Goal: Task Accomplishment & Management: Manage account settings

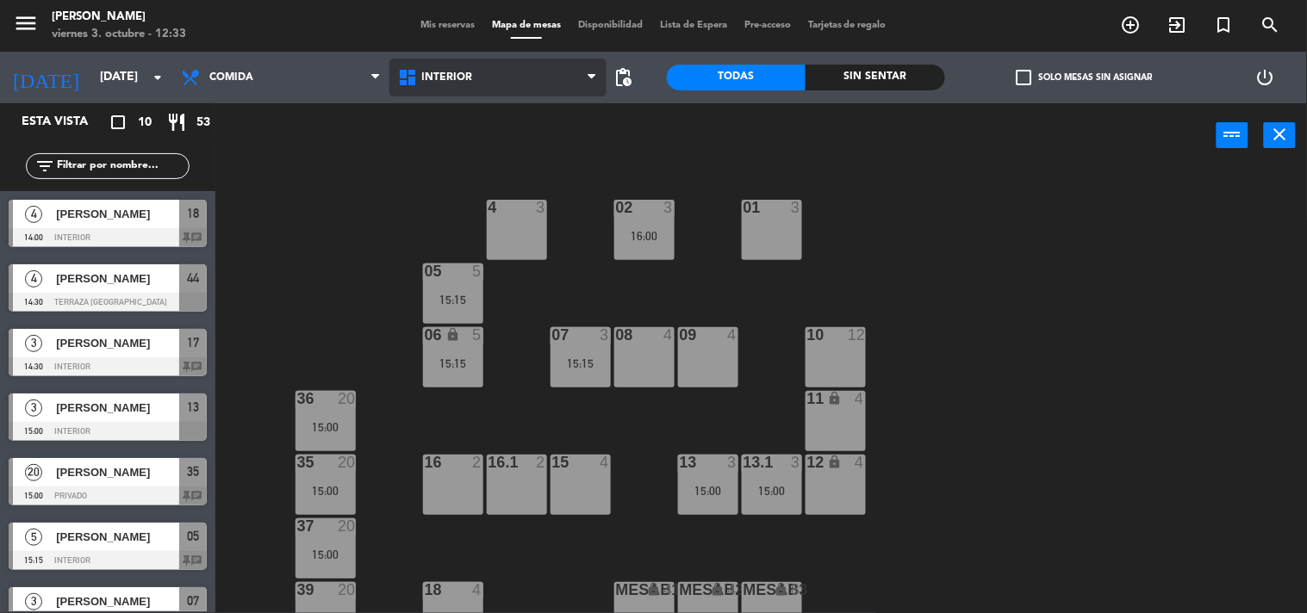
click at [450, 83] on span "Interior" at bounding box center [447, 77] width 51 height 12
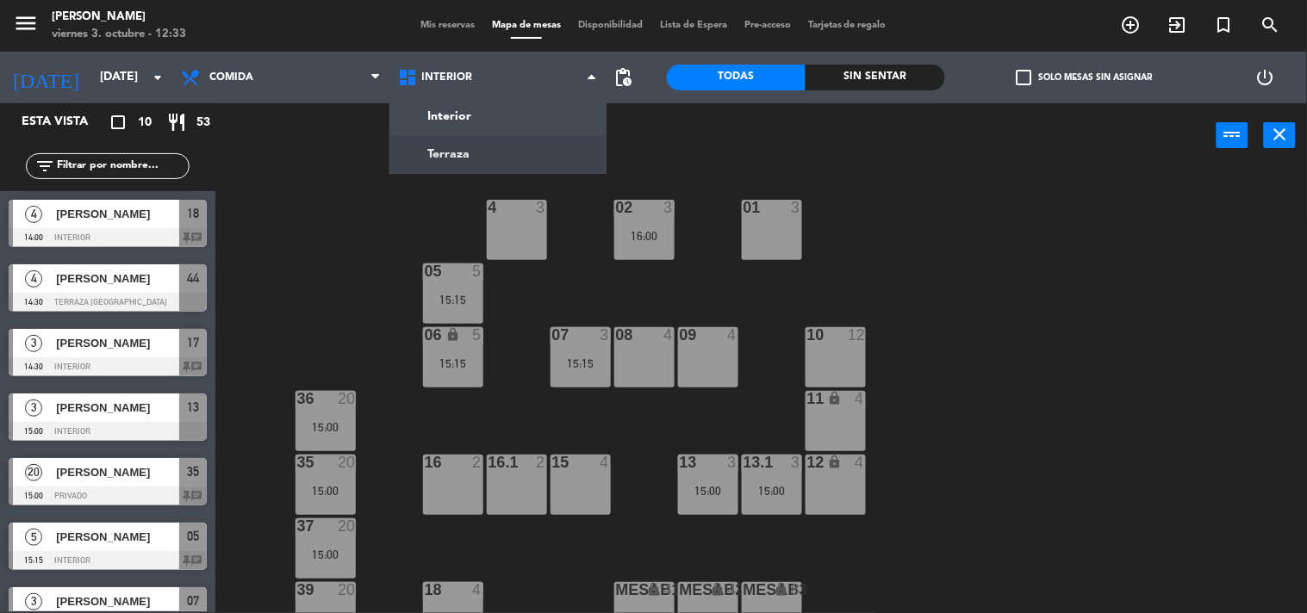
click at [460, 148] on ng-component "menu [PERSON_NAME] 3. octubre - 12:33 Mis reservas Mapa de mesas Disponibilidad…" at bounding box center [653, 307] width 1307 height 614
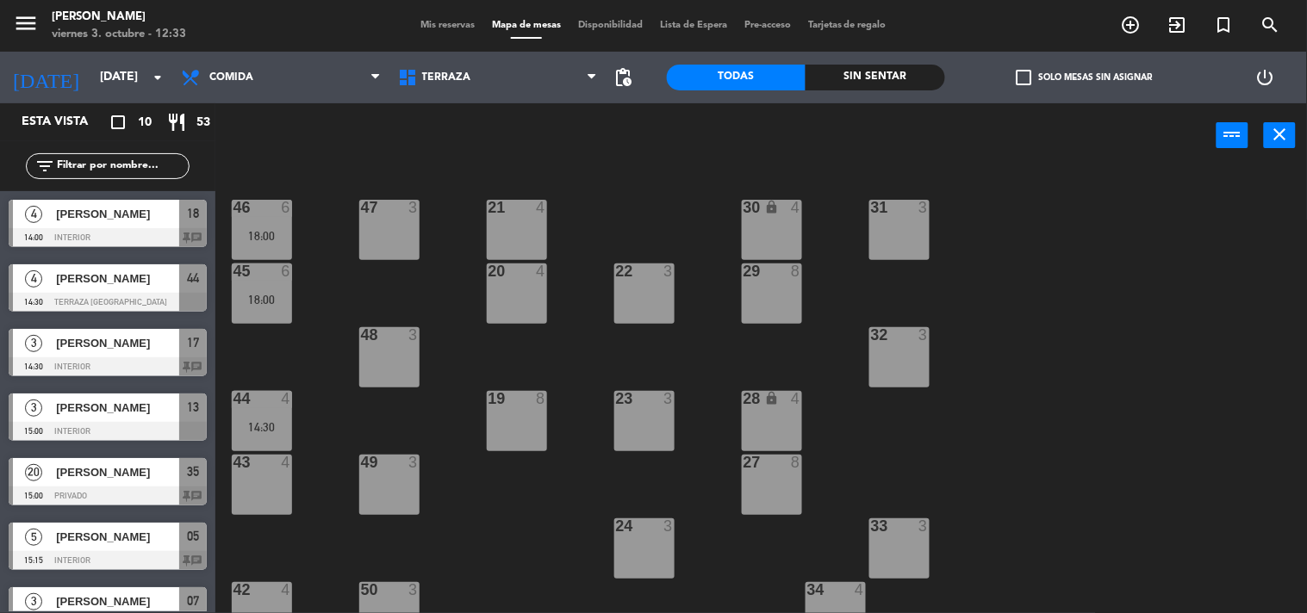
click at [127, 168] on input "text" at bounding box center [122, 166] width 134 height 19
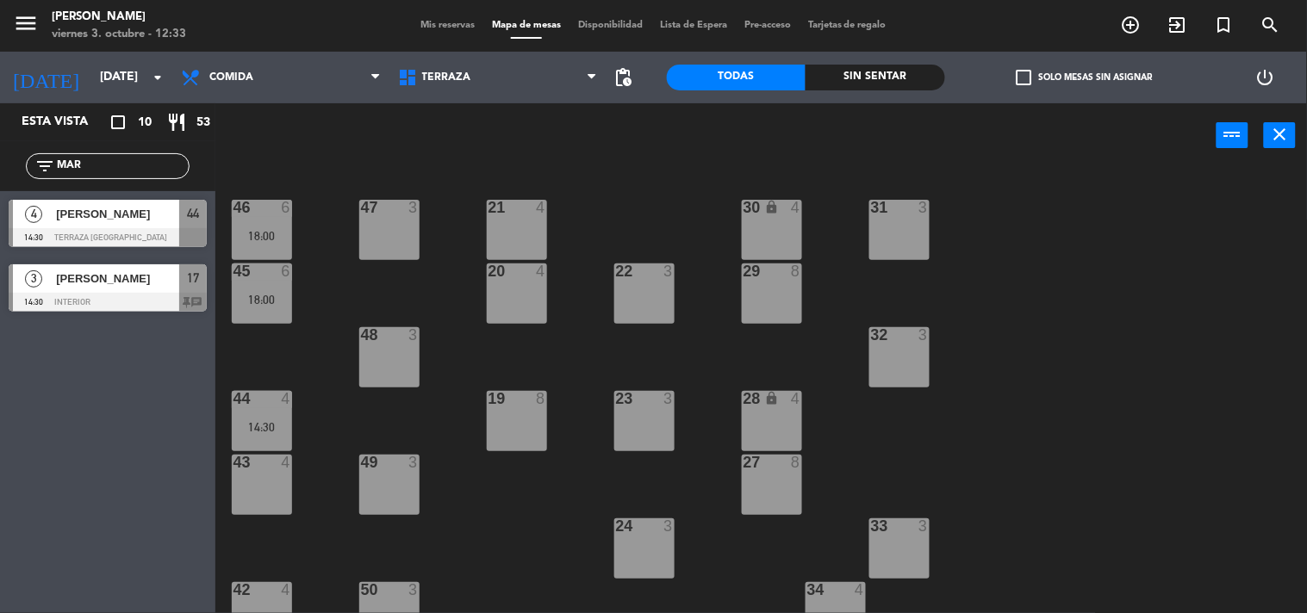
type input "MAR"
click at [81, 212] on div "4 [PERSON_NAME] 14:30 Terraza La Paz 44" at bounding box center [107, 223] width 215 height 65
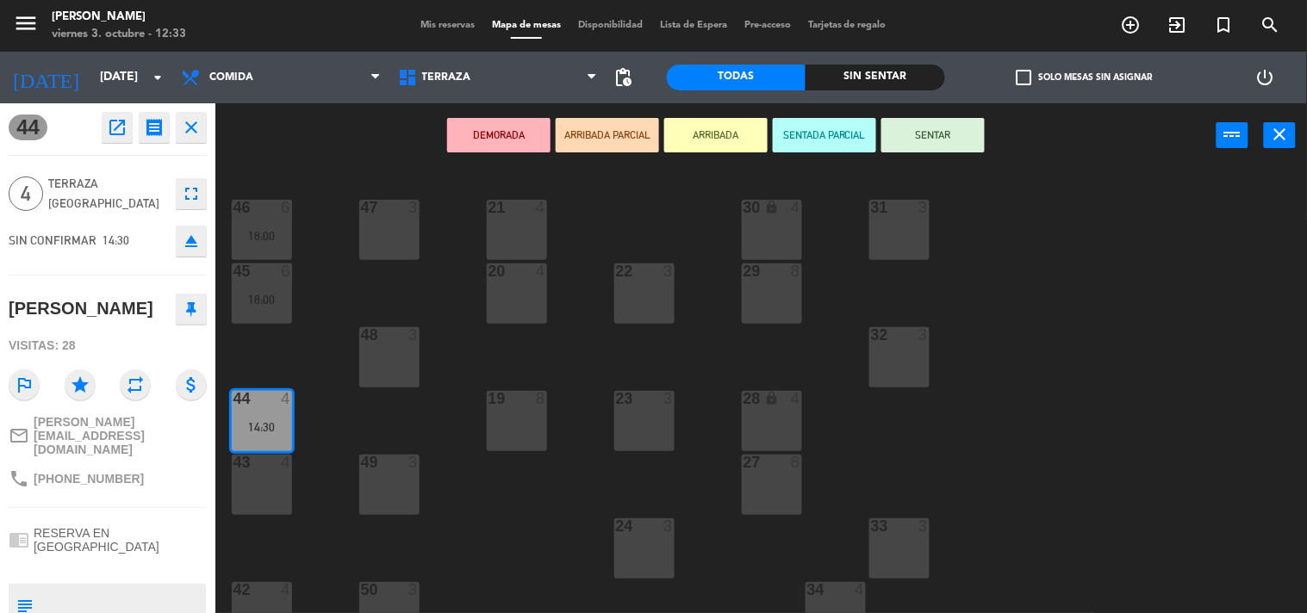
click at [248, 423] on div "14:30" at bounding box center [262, 427] width 60 height 12
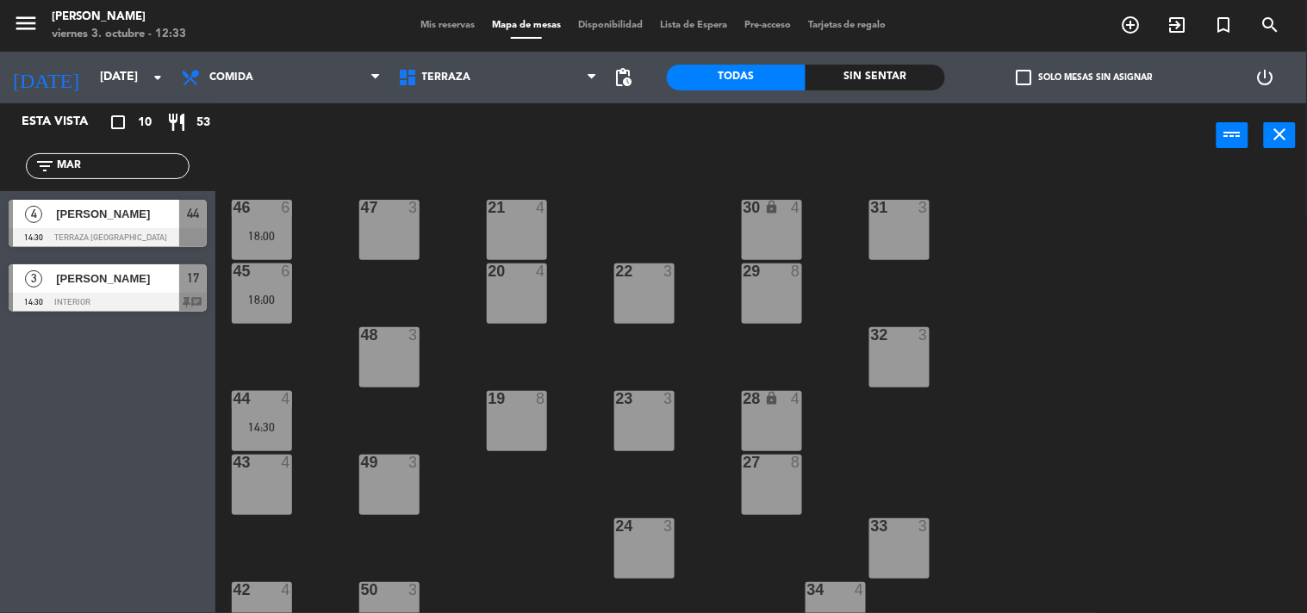
click at [278, 408] on div "44 4 14:30" at bounding box center [262, 421] width 60 height 60
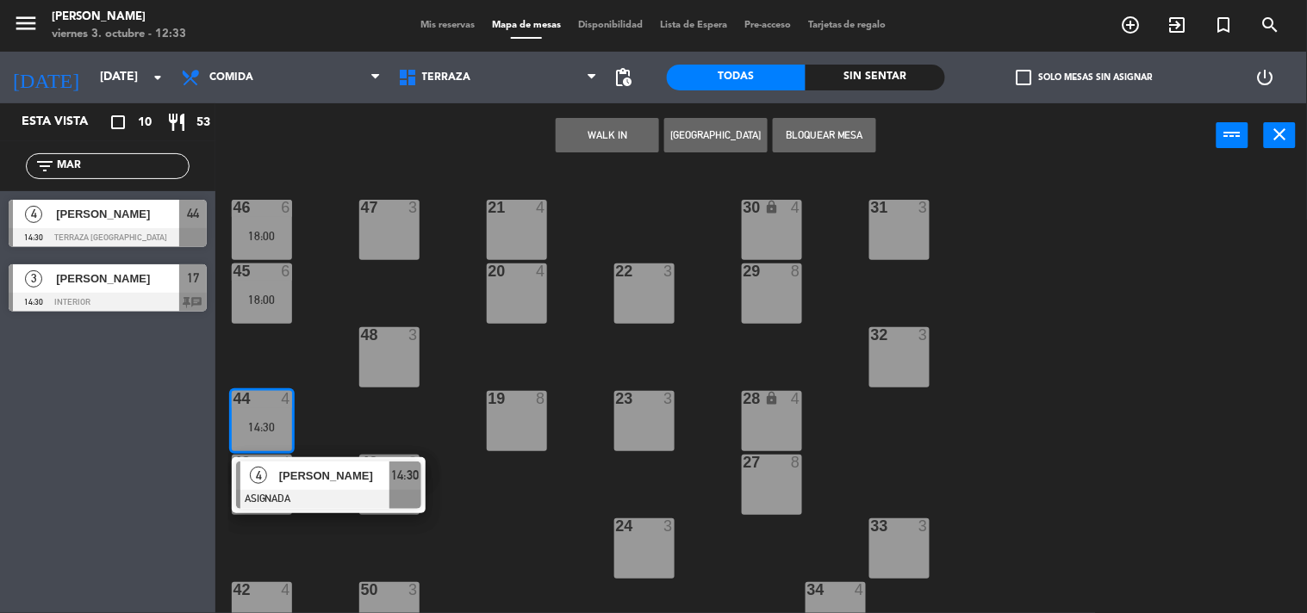
click at [308, 475] on span "[PERSON_NAME]" at bounding box center [334, 476] width 110 height 18
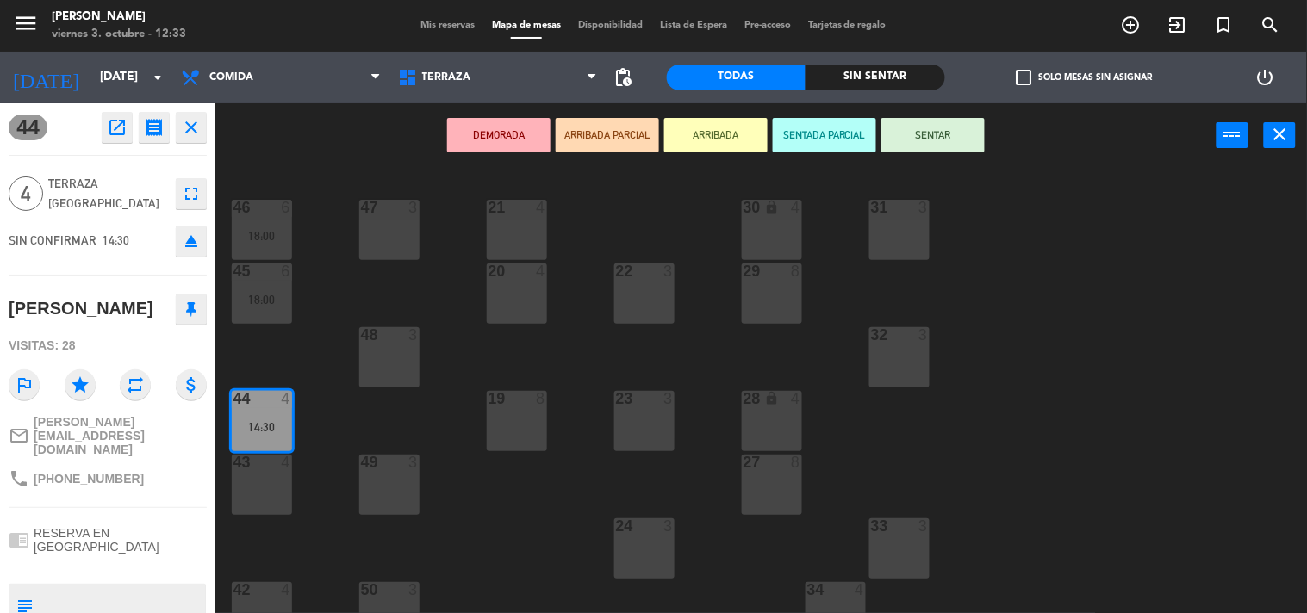
click at [114, 127] on icon "open_in_new" at bounding box center [117, 127] width 21 height 21
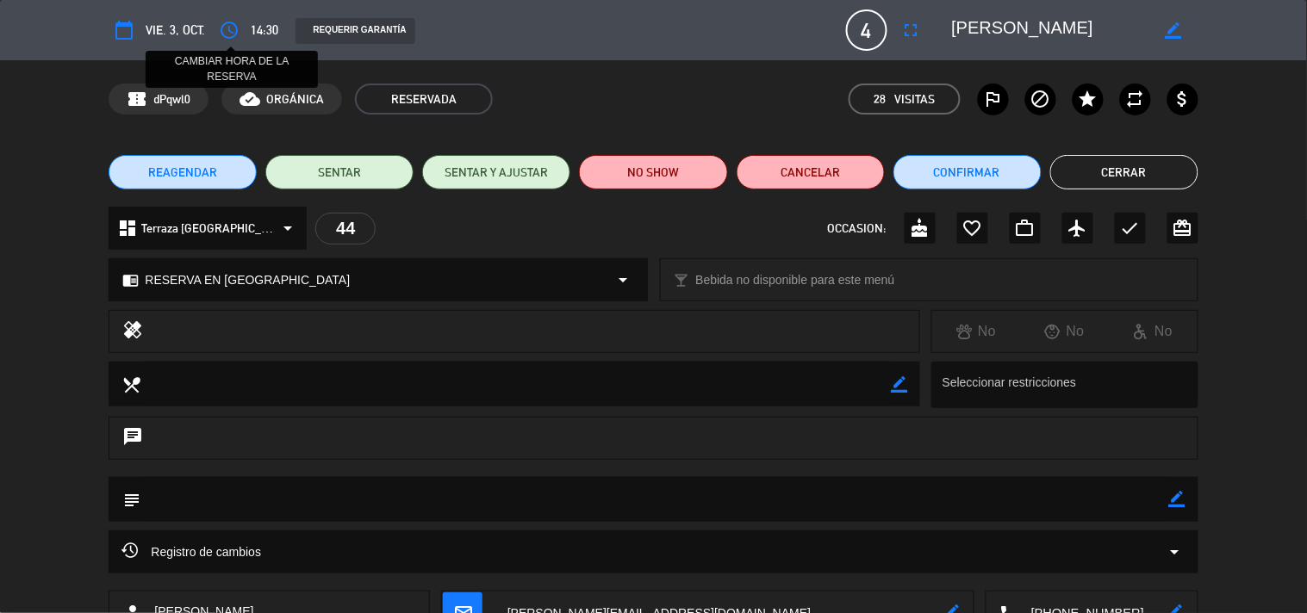
click at [234, 28] on icon "access_time" at bounding box center [229, 30] width 21 height 21
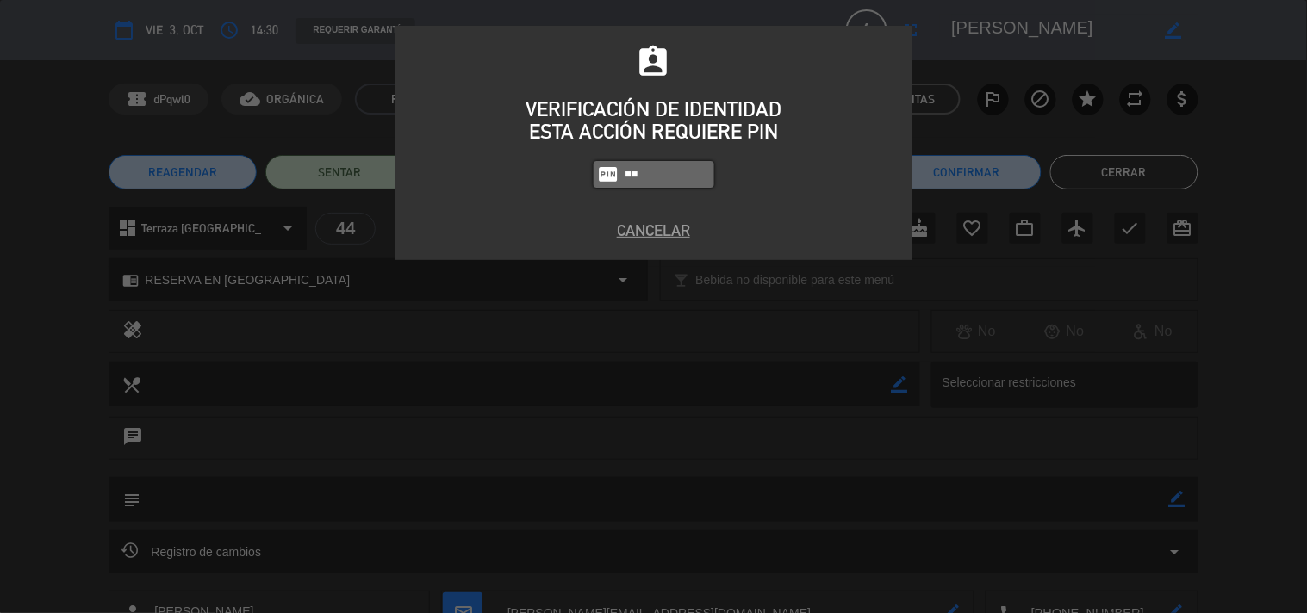
type input "4"
type input "5257"
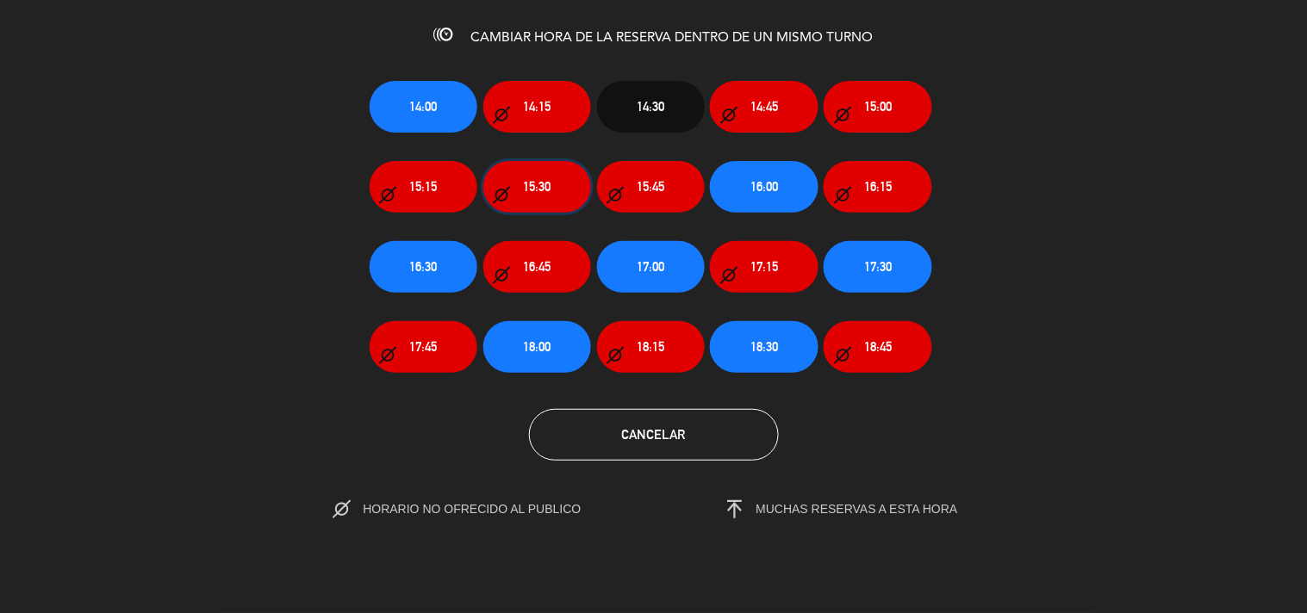
click at [535, 184] on span "15:30" at bounding box center [537, 187] width 28 height 20
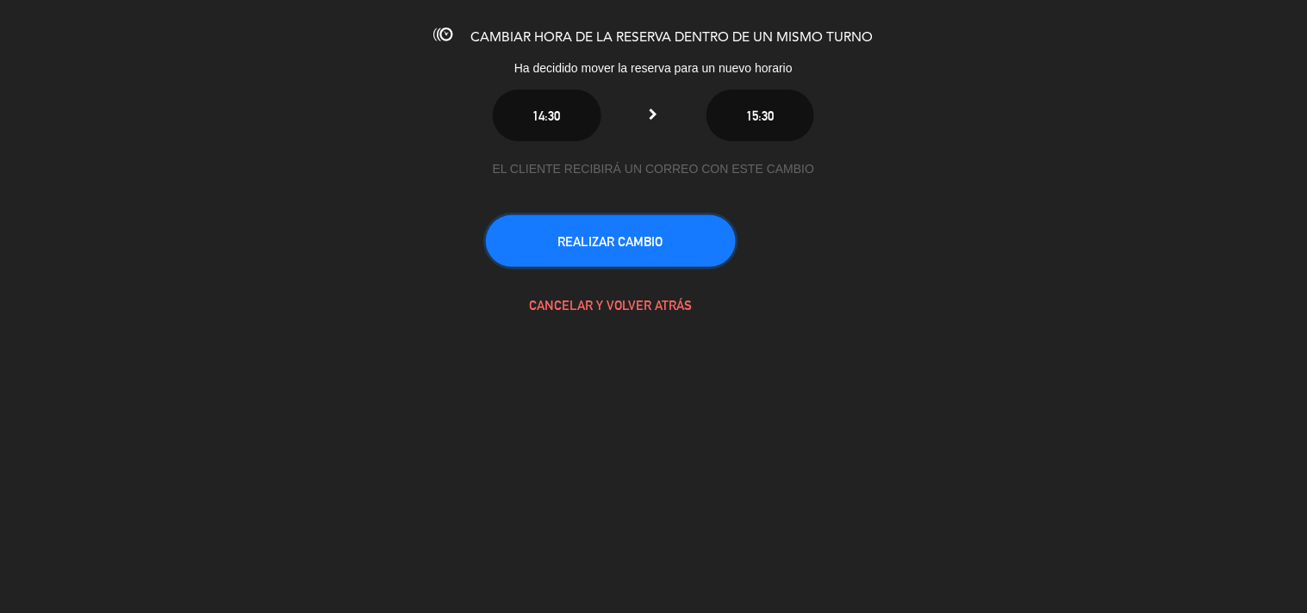
click at [681, 241] on button "REALIZAR CAMBIO" at bounding box center [611, 241] width 250 height 52
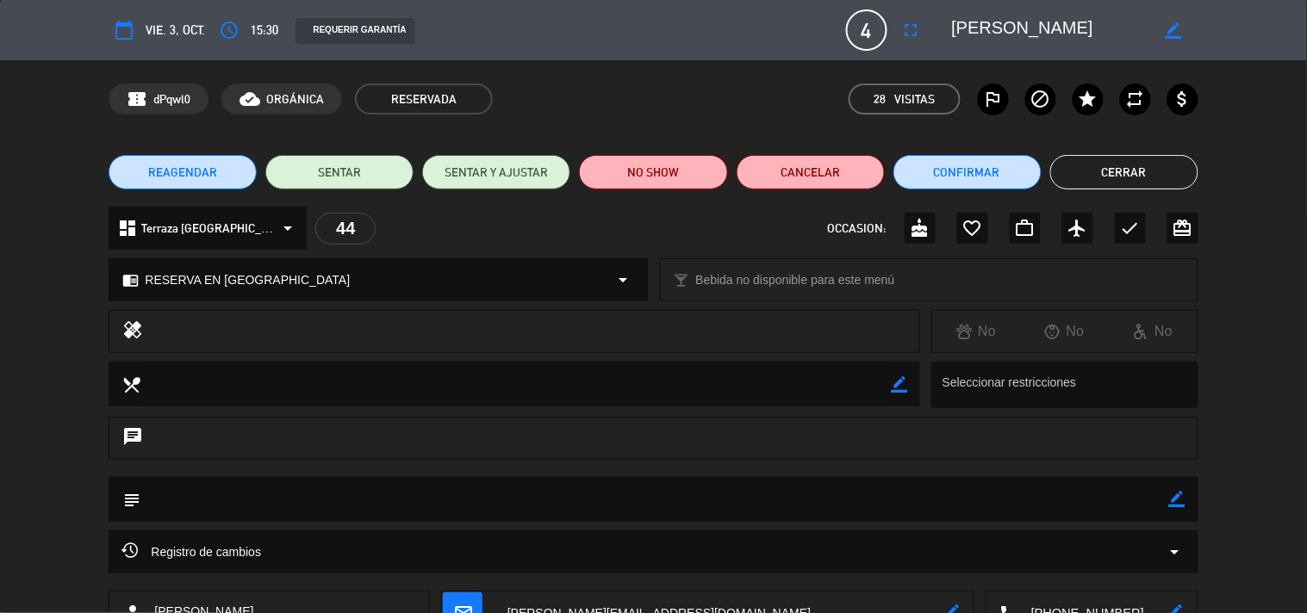
click at [1142, 166] on button "Cerrar" at bounding box center [1124, 172] width 148 height 34
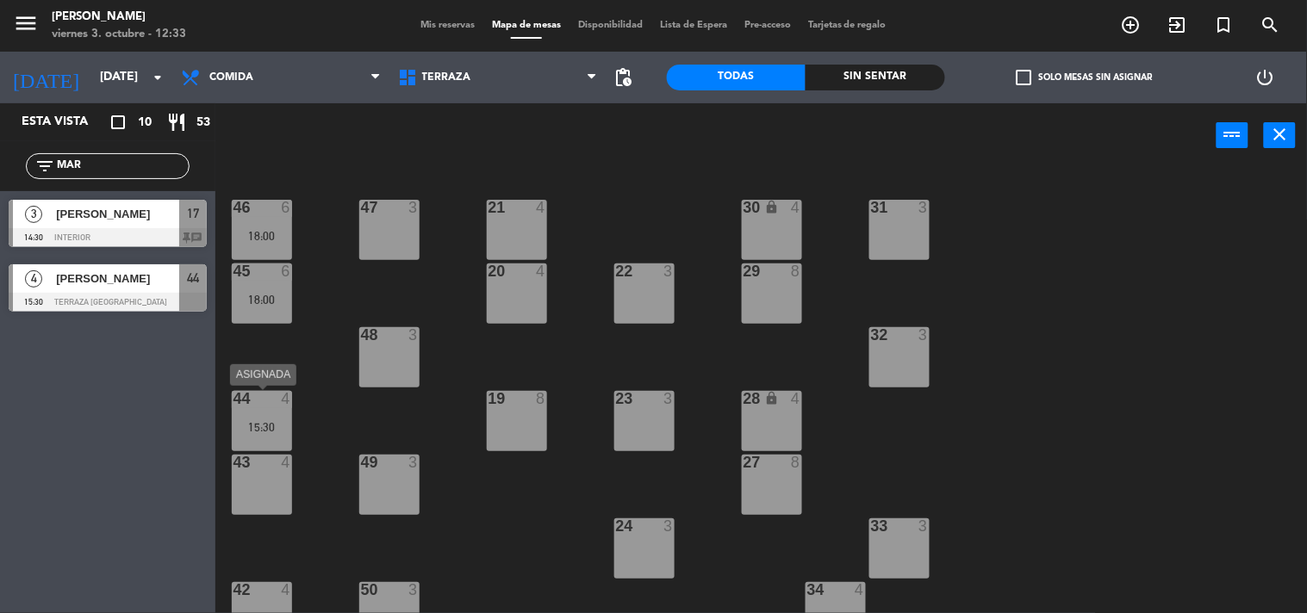
click at [271, 421] on div "15:30" at bounding box center [262, 427] width 60 height 12
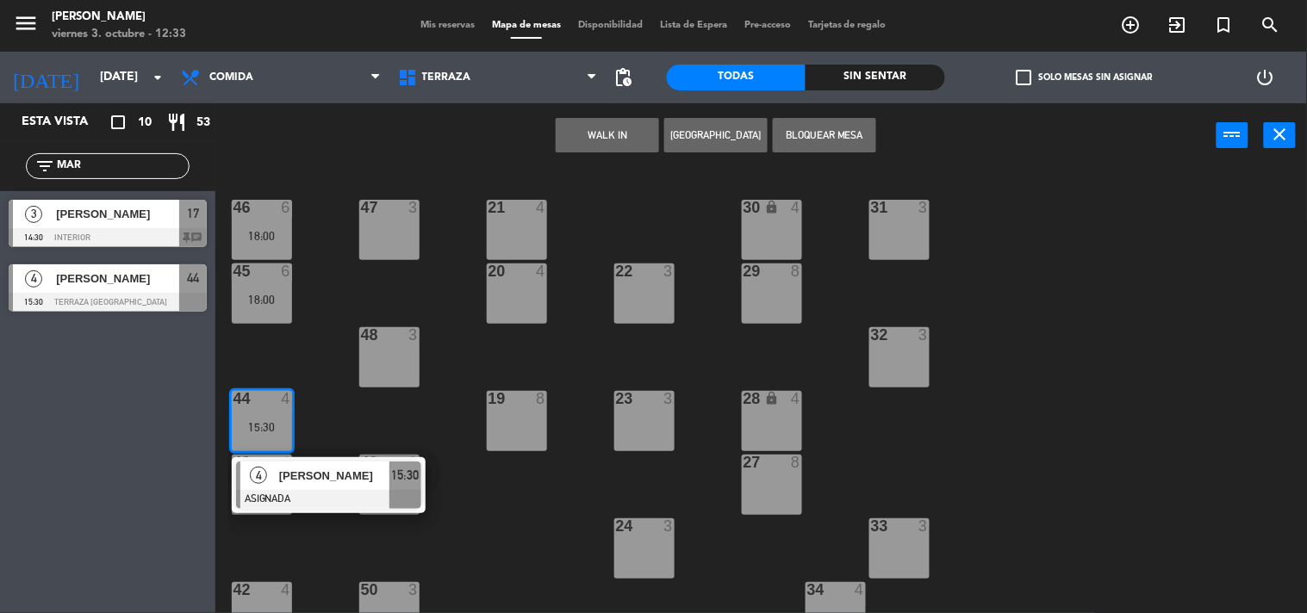
click at [320, 422] on div "21 4 30 lock 4 46 6 18:00 47 3 31 3 20 4 22 3 29 8 45 6 18:00 32 3 48 3 19 8 23…" at bounding box center [767, 391] width 1078 height 445
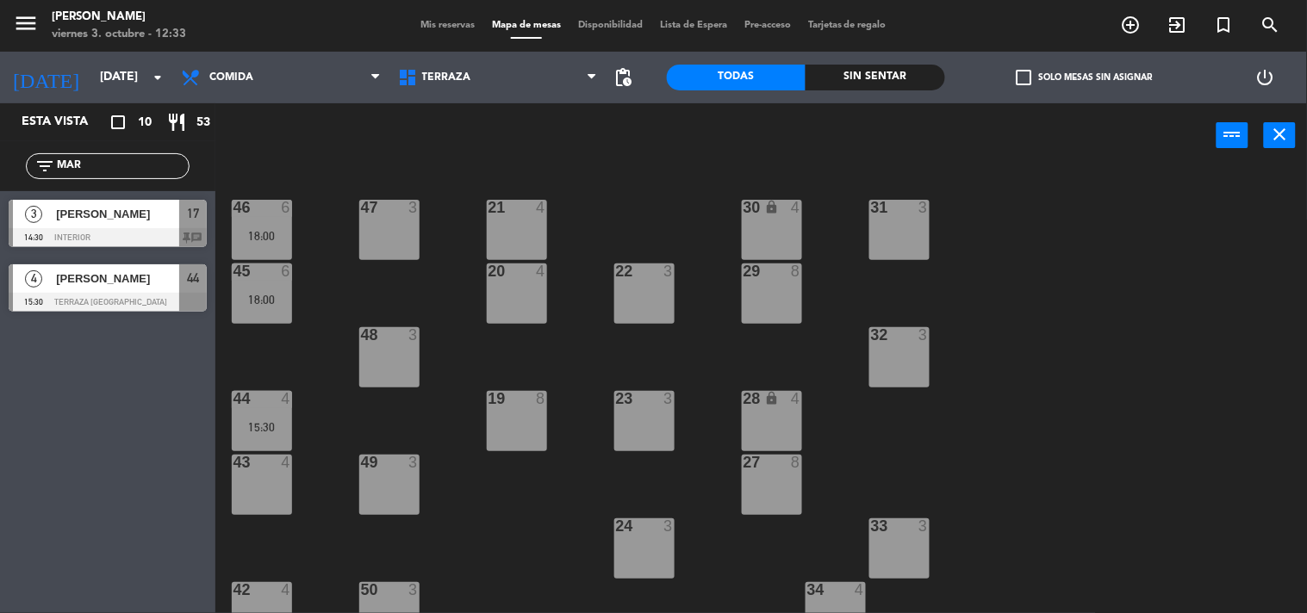
click at [320, 420] on div "21 4 30 lock 4 46 6 18:00 47 3 31 3 20 4 22 3 29 8 45 6 18:00 32 3 48 3 19 8 23…" at bounding box center [767, 391] width 1078 height 445
